Goal: Transaction & Acquisition: Subscribe to service/newsletter

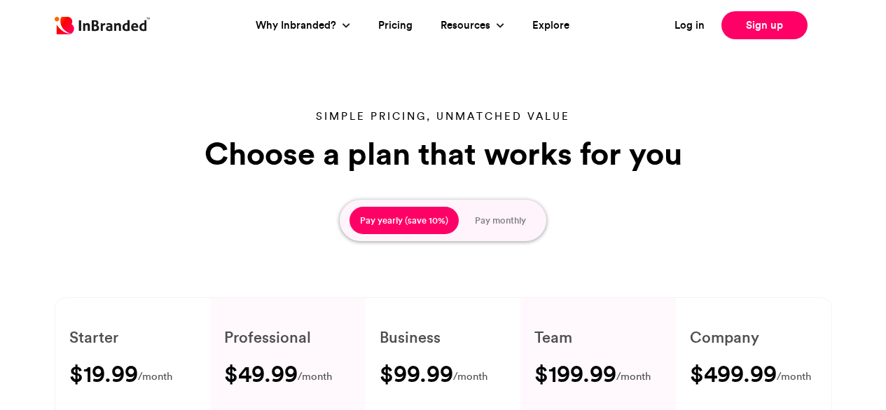
type input "****"
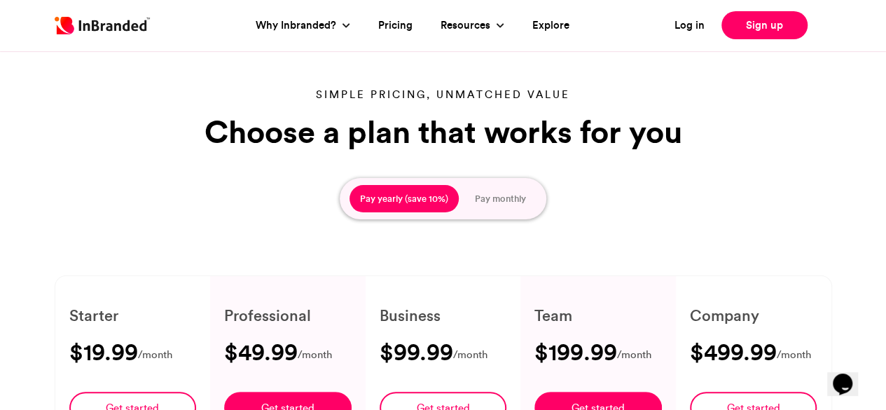
scroll to position [22, 0]
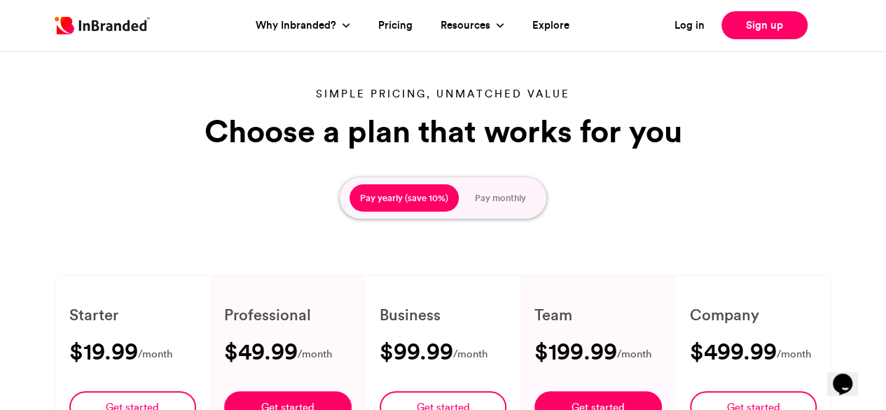
click at [498, 194] on button "Pay monthly" at bounding box center [501, 198] width 72 height 28
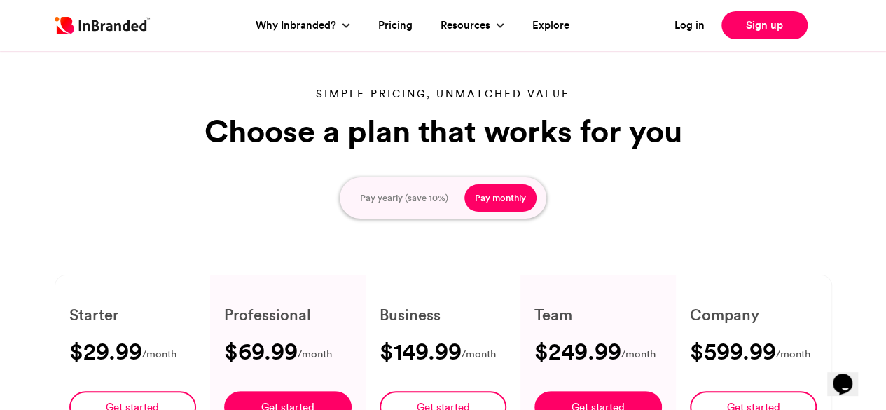
click at [425, 191] on button "Pay yearly (save 10%)" at bounding box center [404, 198] width 109 height 28
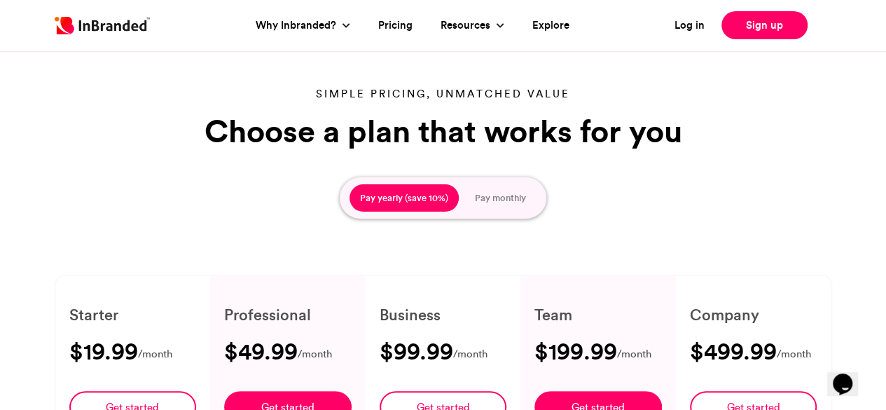
click at [478, 189] on button "Pay monthly" at bounding box center [501, 198] width 72 height 28
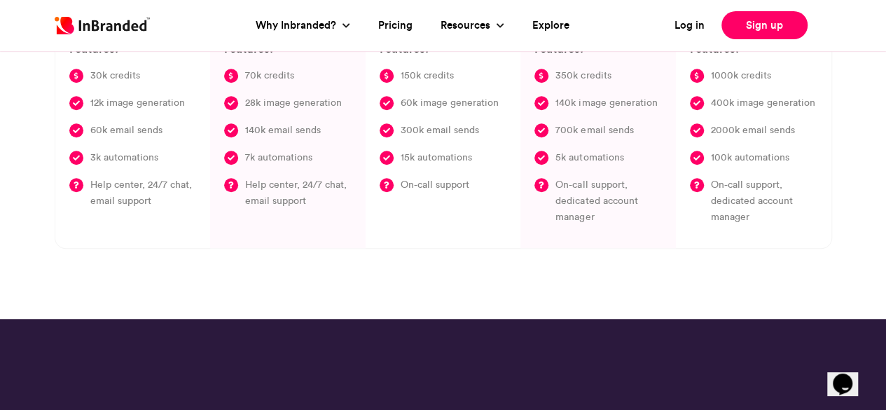
scroll to position [455, 0]
